Goal: Find specific page/section

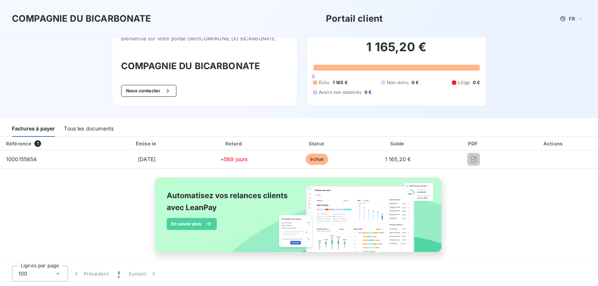
scroll to position [25, 0]
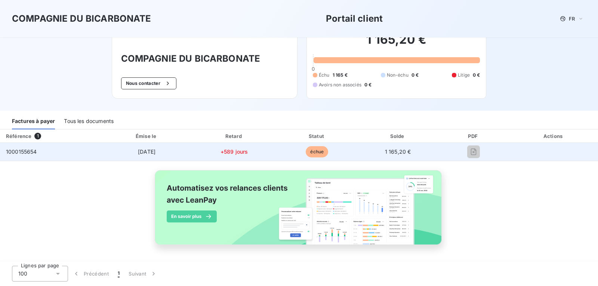
click at [16, 152] on span "1000155654" at bounding box center [21, 151] width 31 height 6
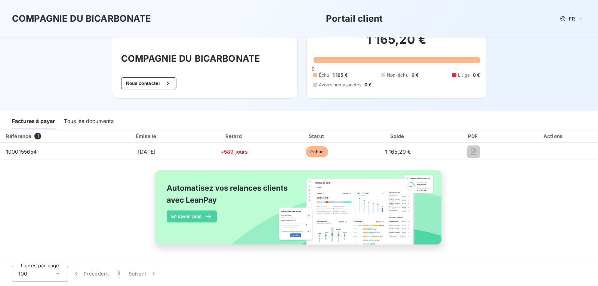
click at [79, 120] on div "Tous les documents" at bounding box center [89, 122] width 50 height 16
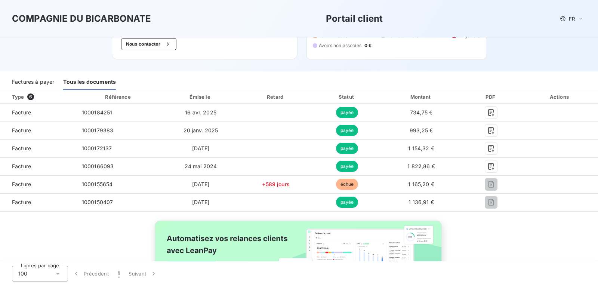
scroll to position [114, 0]
